Goal: Information Seeking & Learning: Learn about a topic

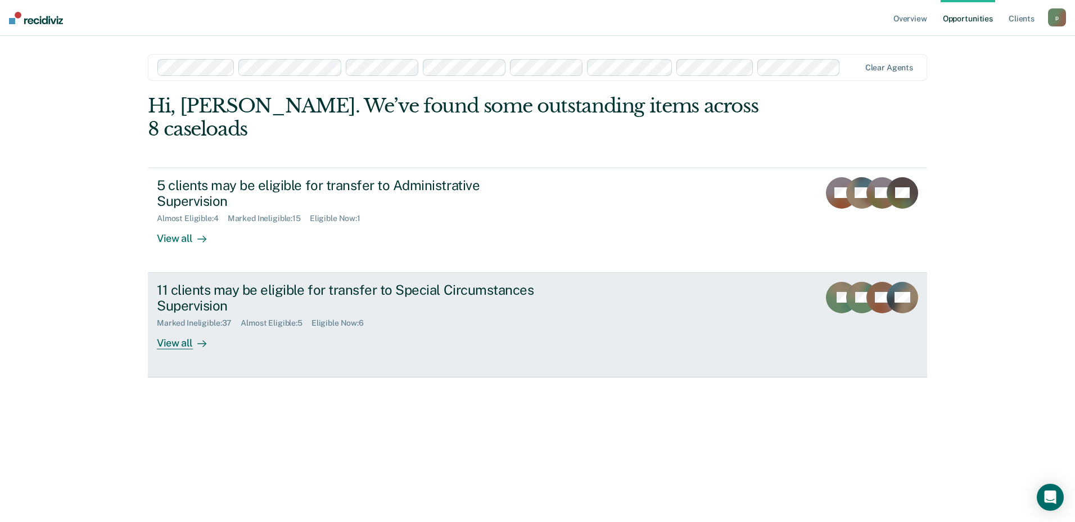
click at [508, 306] on div "11 clients may be eligible for transfer to Special Circumstances Supervision Ma…" at bounding box center [368, 316] width 422 height 68
